Goal: Find contact information: Find contact information

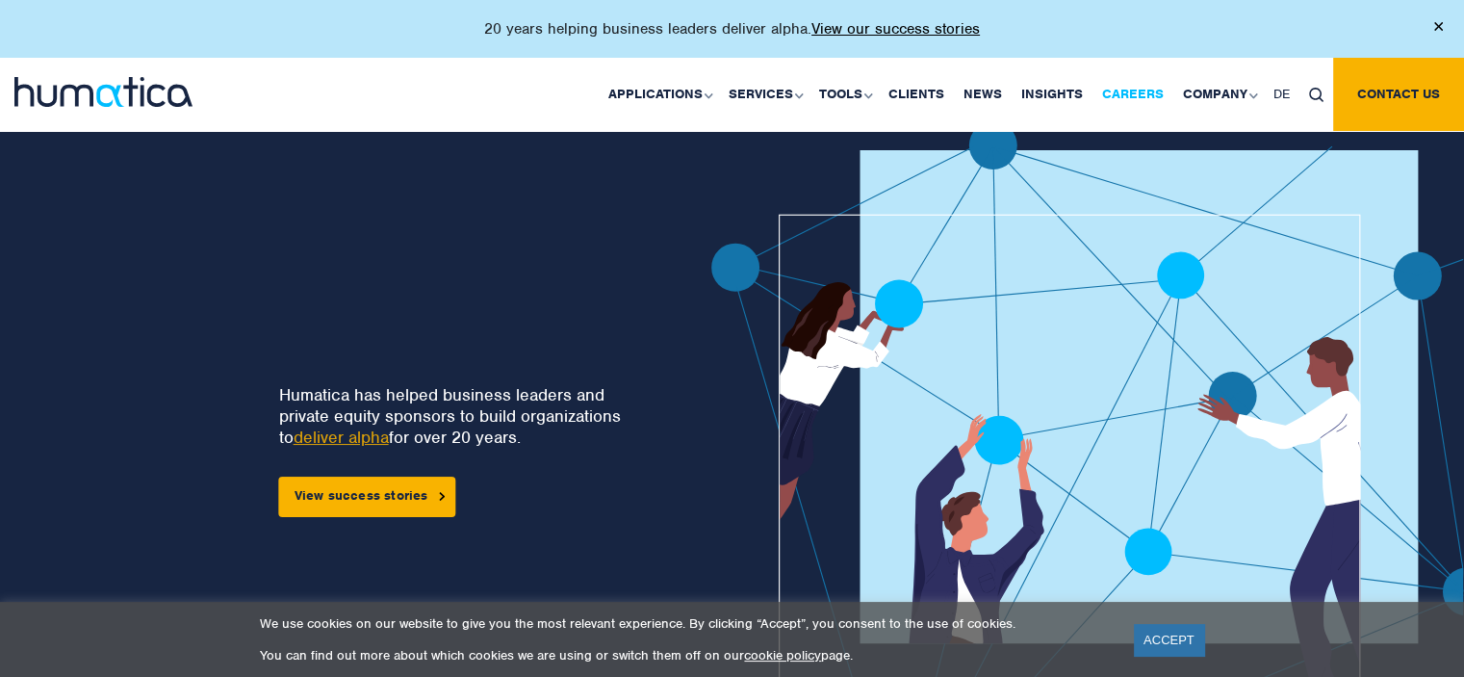
click at [1129, 95] on link "Careers" at bounding box center [1133, 94] width 81 height 73
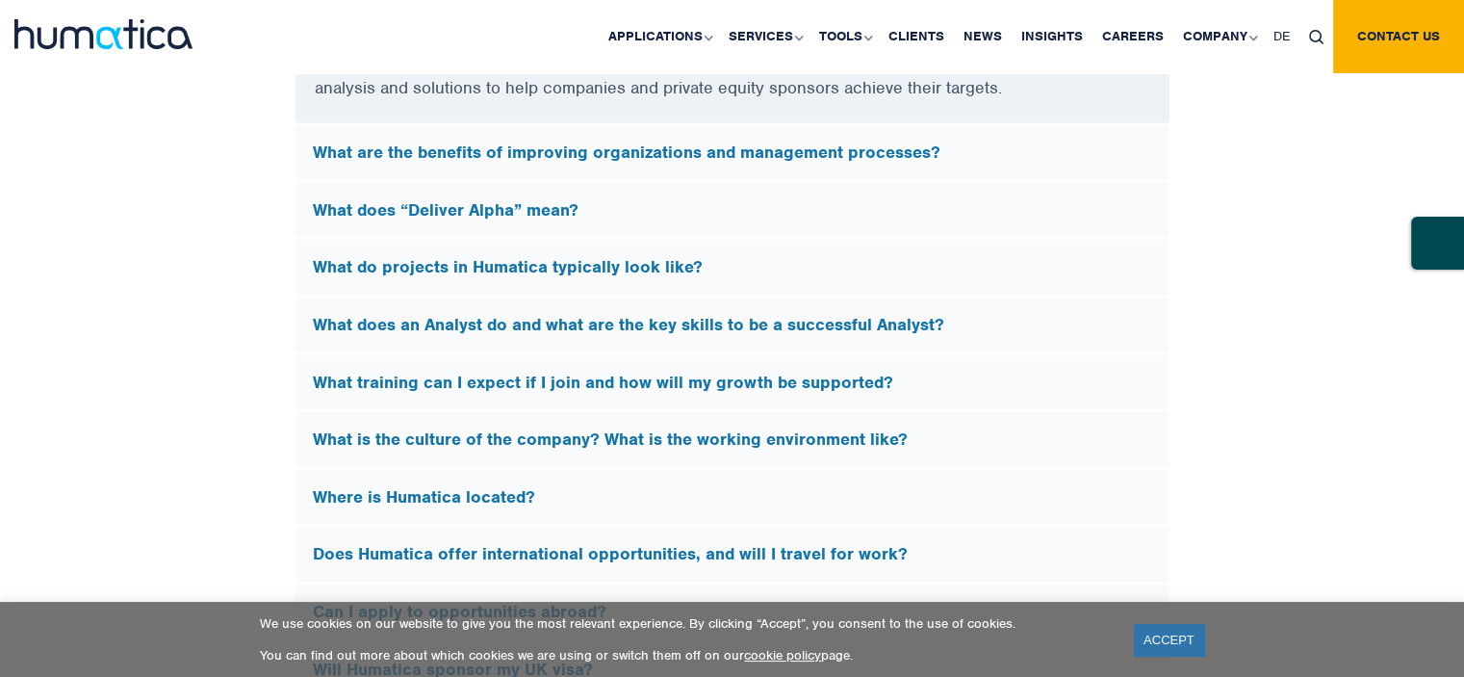
scroll to position [6097, 0]
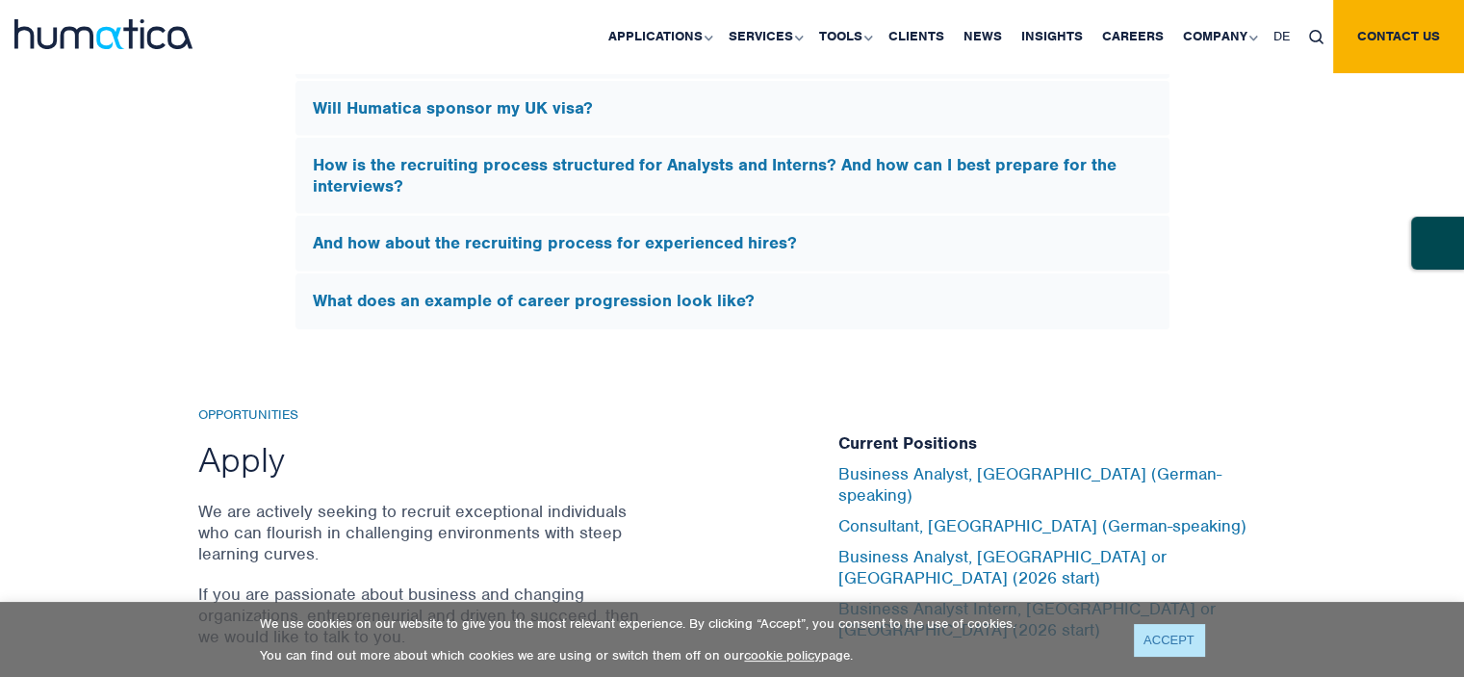
click at [1179, 638] on link "ACCEPT" at bounding box center [1169, 640] width 70 height 32
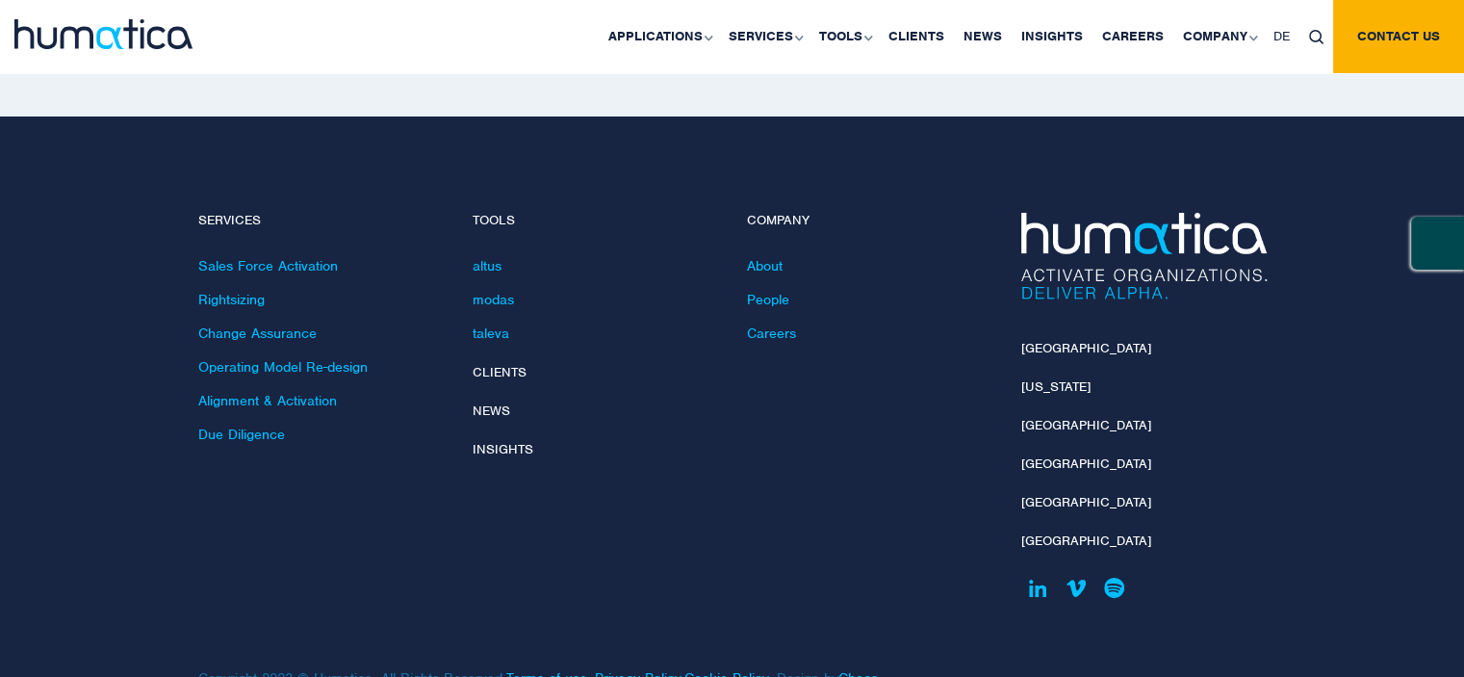
scroll to position [7018, 0]
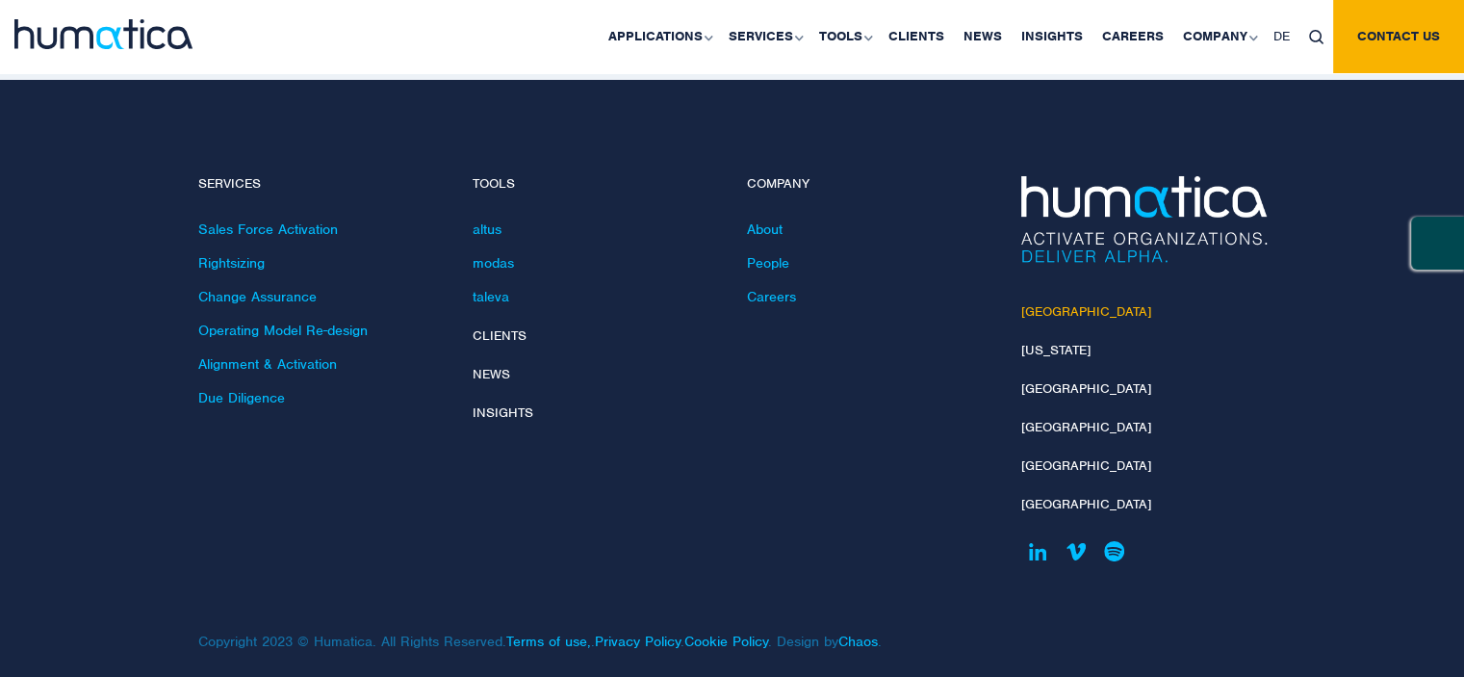
click at [1062, 303] on link "[GEOGRAPHIC_DATA]" at bounding box center [1086, 311] width 130 height 16
